Goal: Navigation & Orientation: Understand site structure

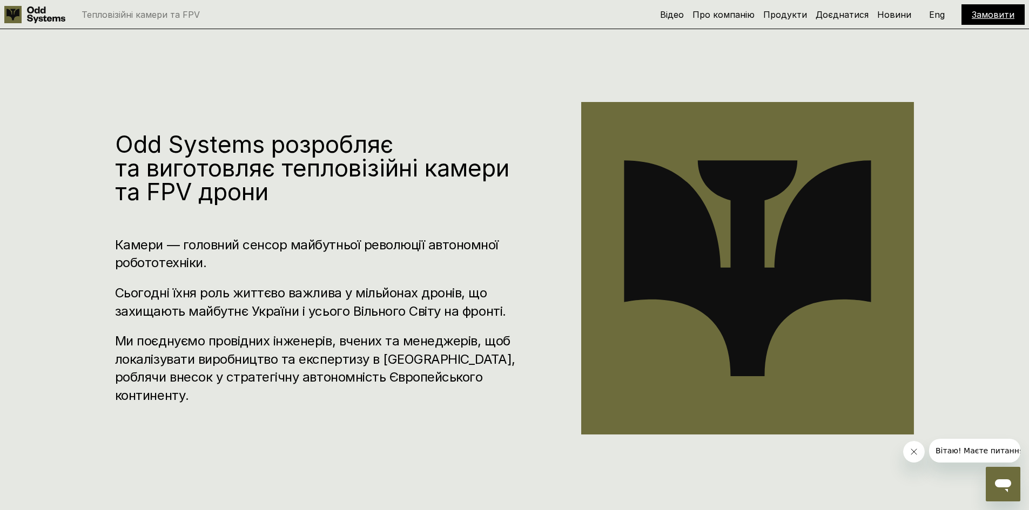
scroll to position [486, 0]
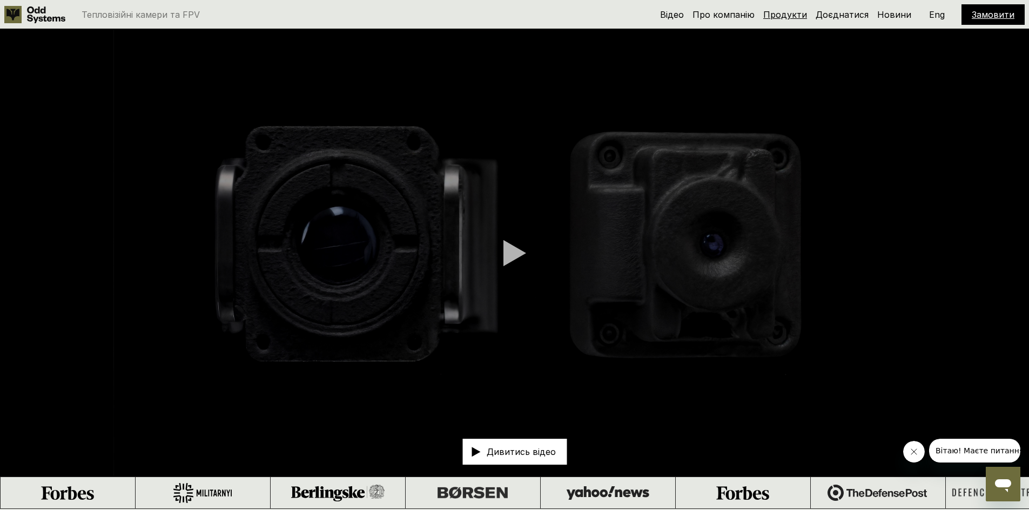
click at [801, 14] on link "Продукти" at bounding box center [785, 14] width 44 height 11
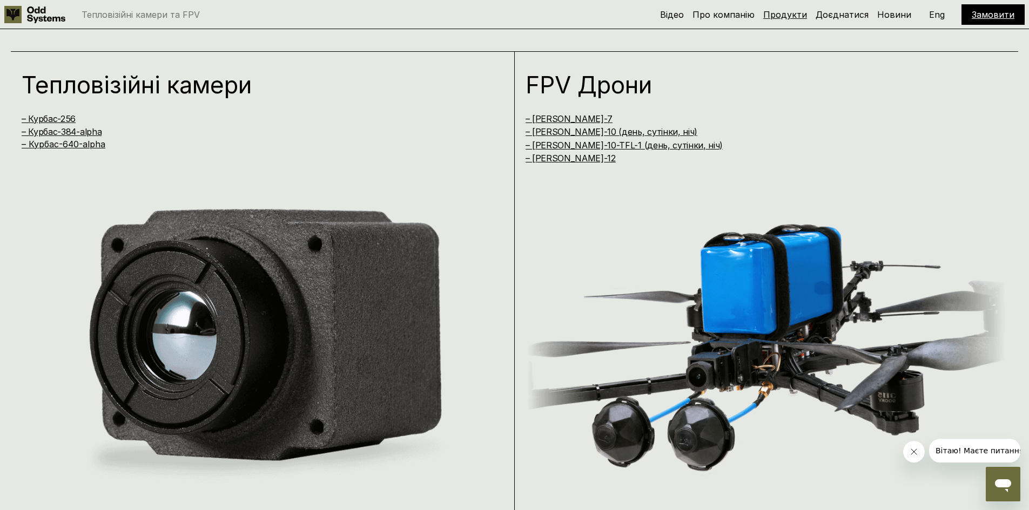
scroll to position [1020, 0]
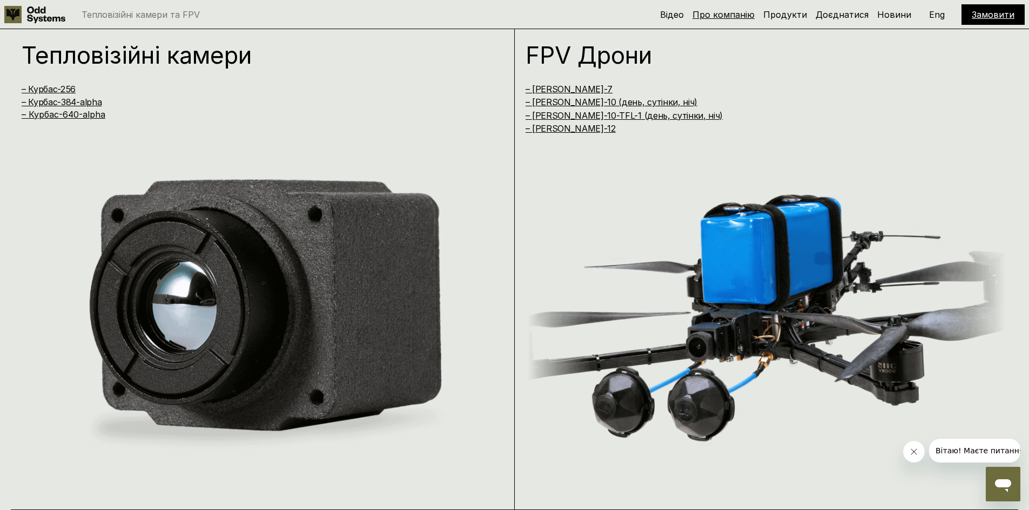
click at [738, 18] on link "Про компанію" at bounding box center [723, 14] width 62 height 11
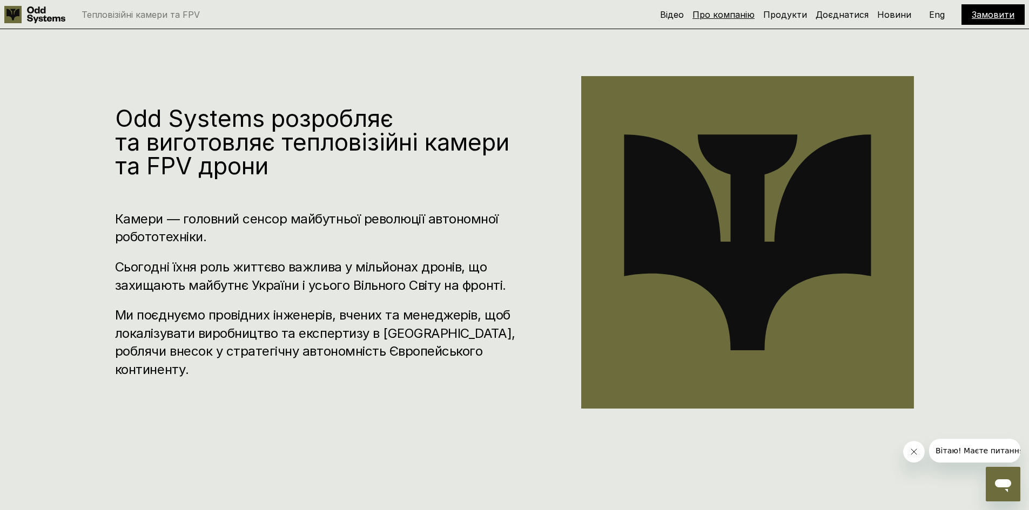
scroll to position [509, 0]
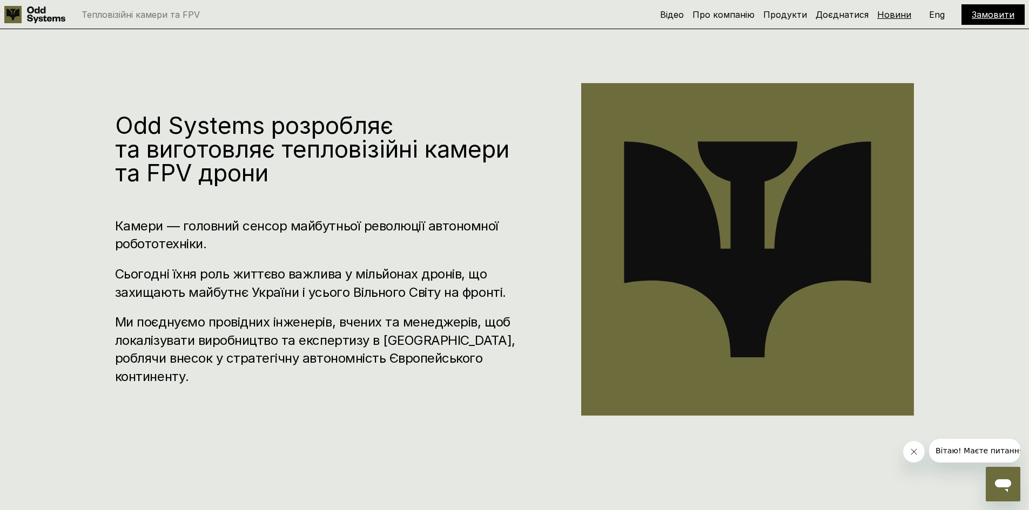
click at [899, 12] on link "Новини" at bounding box center [894, 14] width 34 height 11
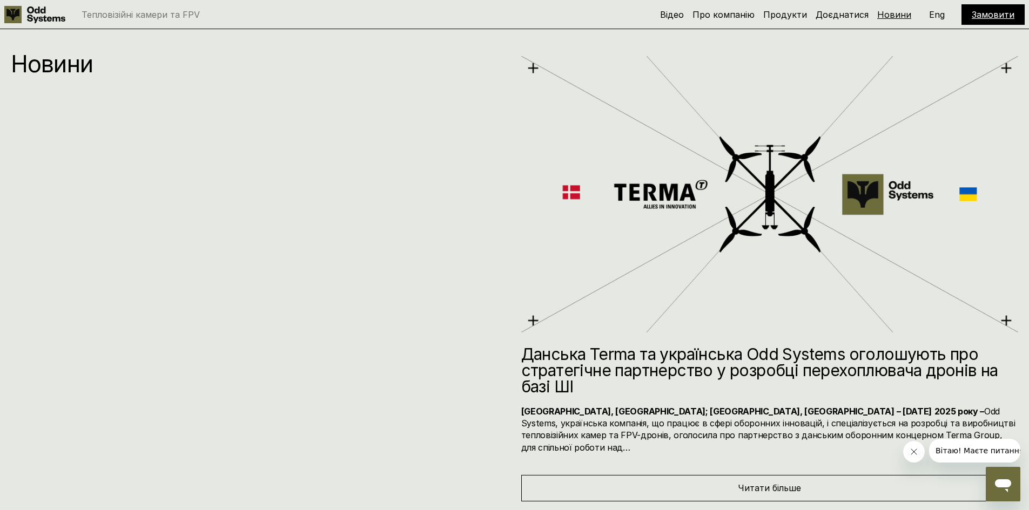
scroll to position [5746, 0]
